Goal: Transaction & Acquisition: Book appointment/travel/reservation

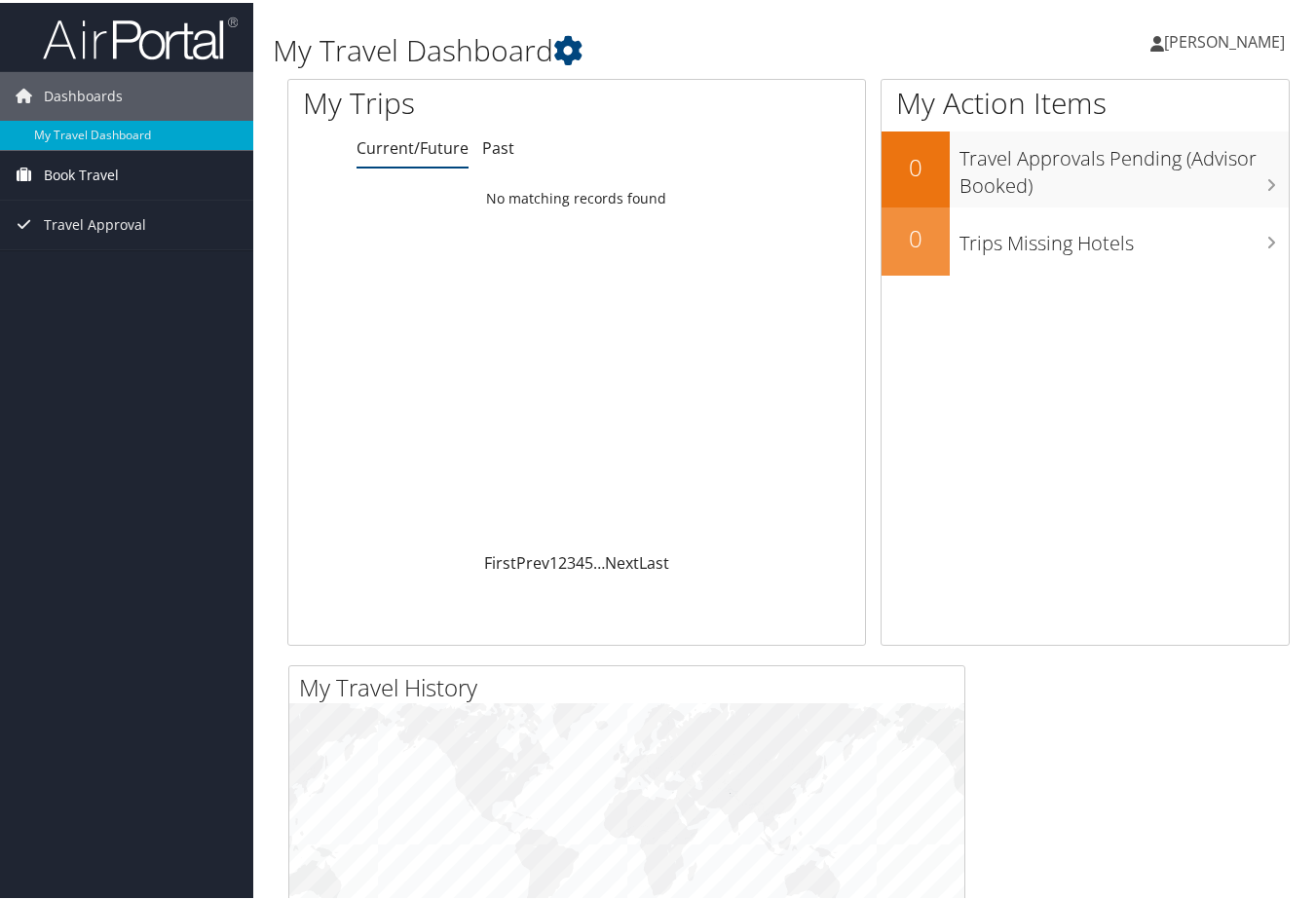
click at [116, 173] on span "Book Travel" at bounding box center [81, 172] width 75 height 48
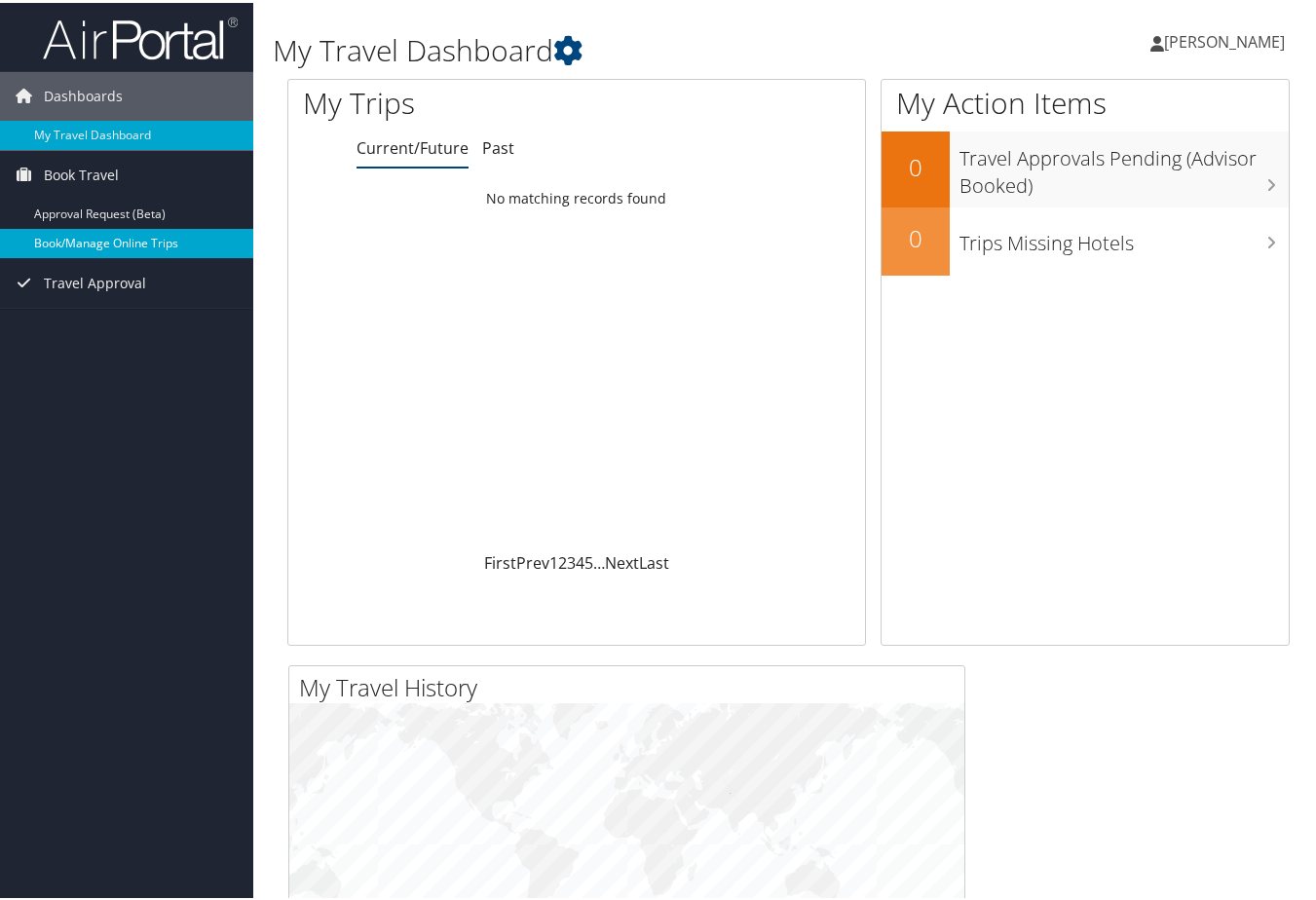
click at [109, 242] on link "Book/Manage Online Trips" at bounding box center [126, 241] width 253 height 30
